Goal: Book appointment/travel/reservation

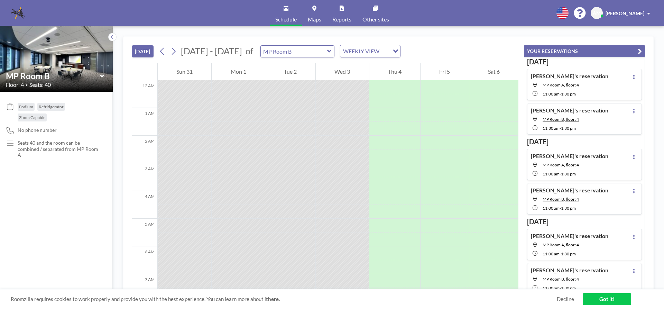
scroll to position [458, 0]
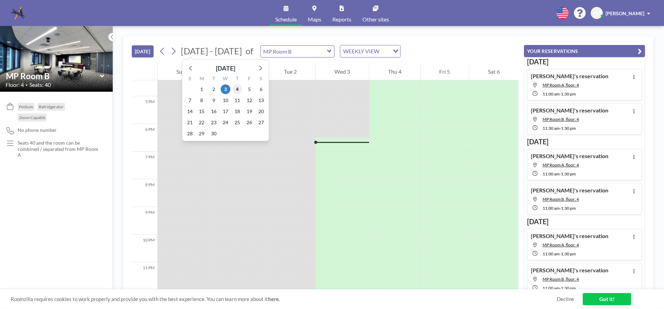
click at [237, 90] on span "4" at bounding box center [237, 89] width 10 height 10
click at [238, 87] on span "4" at bounding box center [237, 89] width 10 height 10
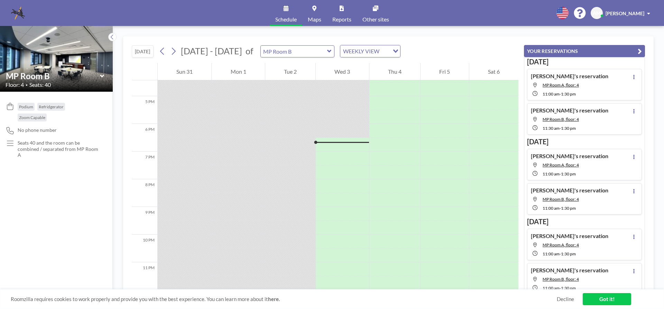
click at [238, 87] on div at bounding box center [238, 89] width 53 height 14
click at [398, 101] on div at bounding box center [394, 103] width 51 height 14
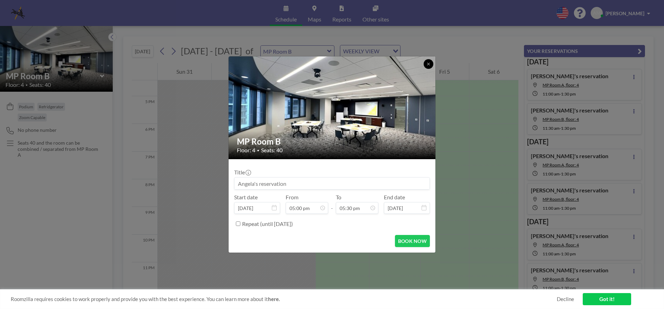
click at [430, 60] on button at bounding box center [429, 64] width 10 height 10
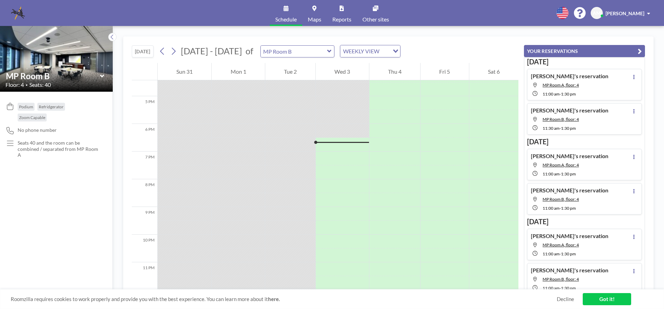
click at [327, 51] on icon at bounding box center [329, 51] width 4 height 3
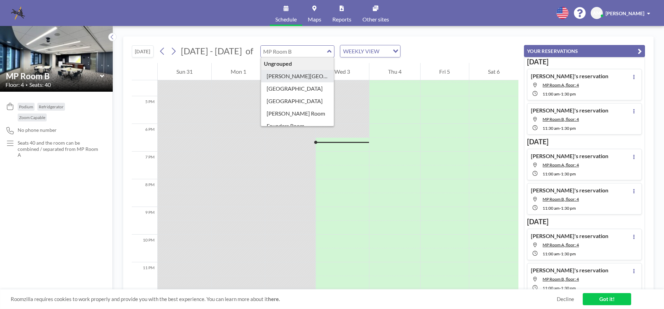
type input "[PERSON_NAME][GEOGRAPHIC_DATA]"
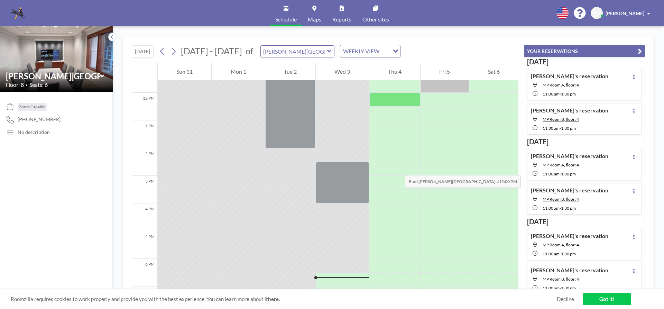
scroll to position [181, 0]
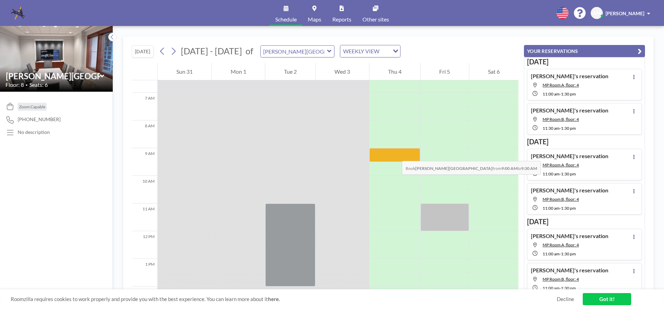
click at [395, 154] on div at bounding box center [394, 155] width 51 height 14
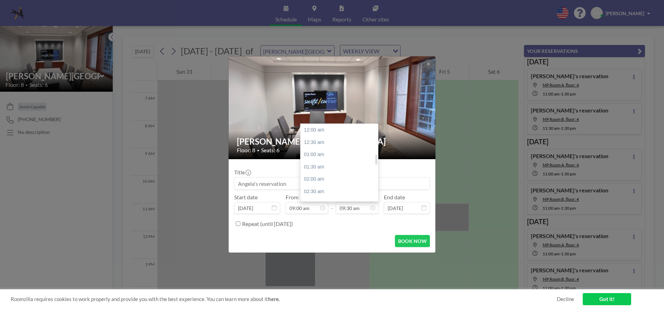
scroll to position [234, 0]
click at [327, 168] on div "11:00 am" at bounding box center [341, 167] width 81 height 12
type input "11:00 am"
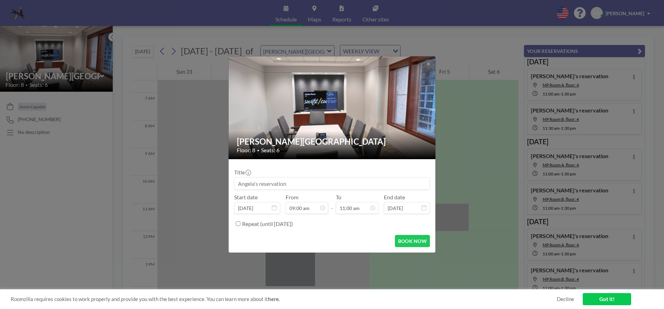
scroll to position [271, 0]
click at [413, 242] on button "BOOK NOW" at bounding box center [412, 241] width 35 height 12
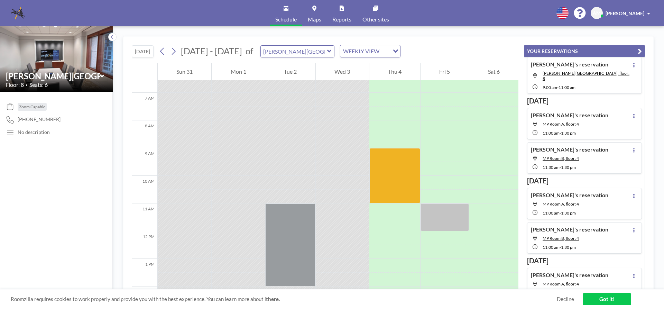
scroll to position [0, 0]
